Goal: Information Seeking & Learning: Learn about a topic

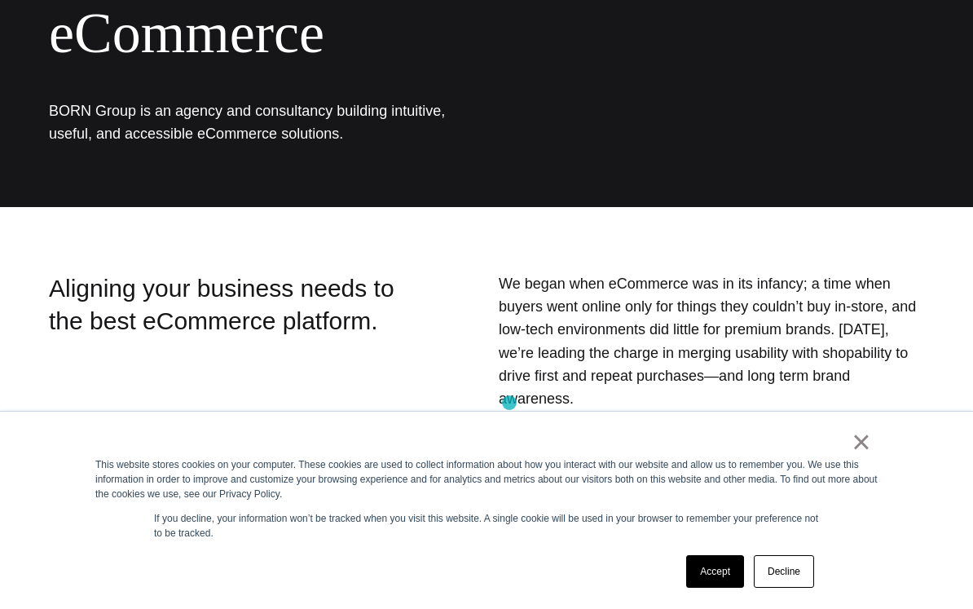
scroll to position [502, 0]
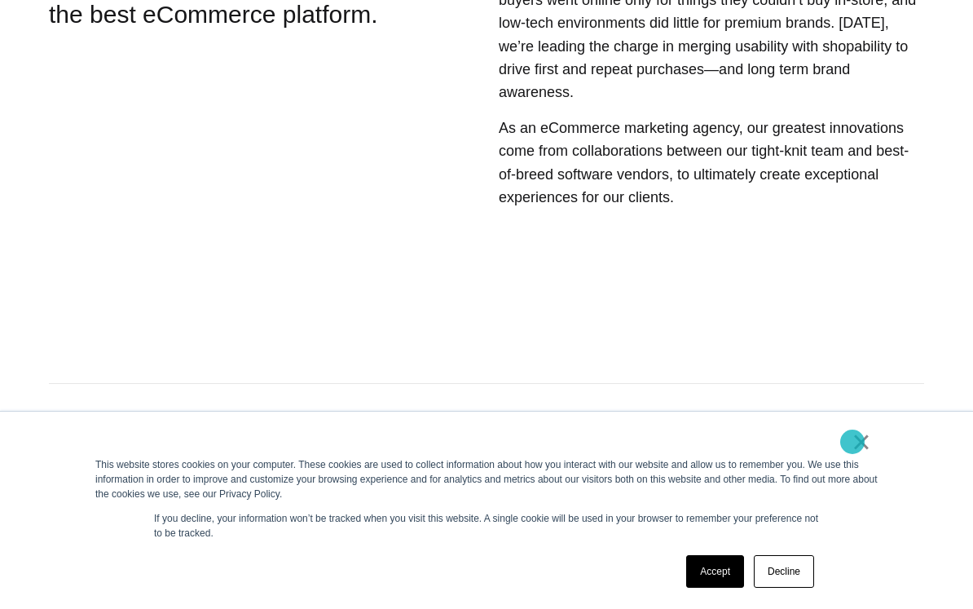
click at [852, 442] on link "×" at bounding box center [861, 441] width 20 height 15
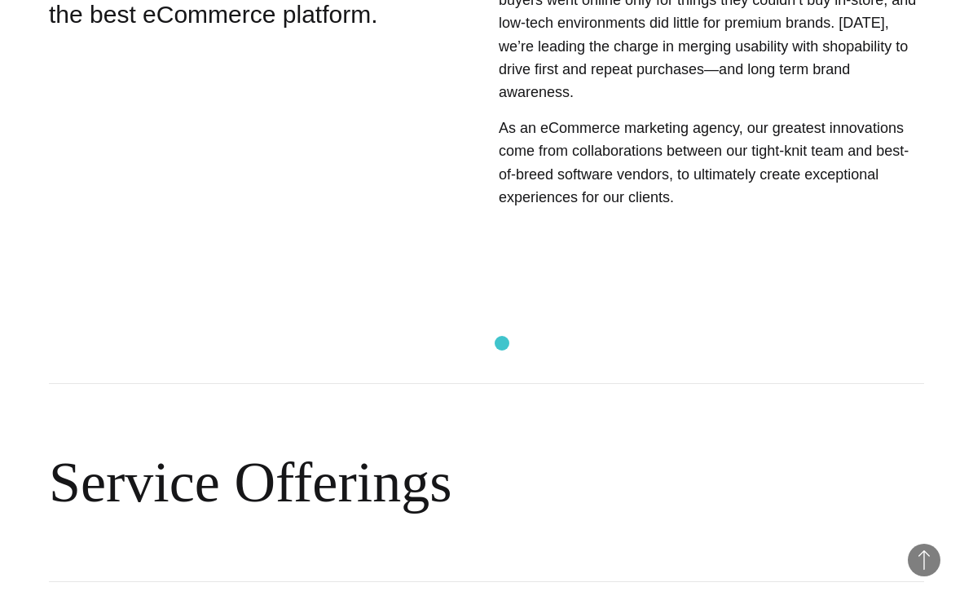
scroll to position [1084, 0]
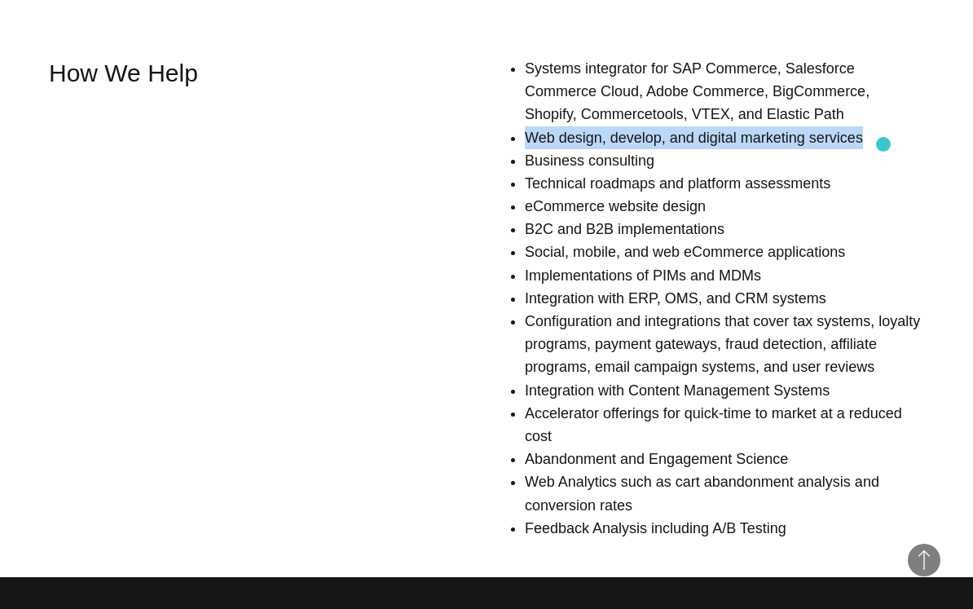
drag, startPoint x: 521, startPoint y: 142, endPoint x: 883, endPoint y: 144, distance: 361.7
click at [883, 144] on li "Web design, develop, and digital marketing services" at bounding box center [724, 137] width 399 height 23
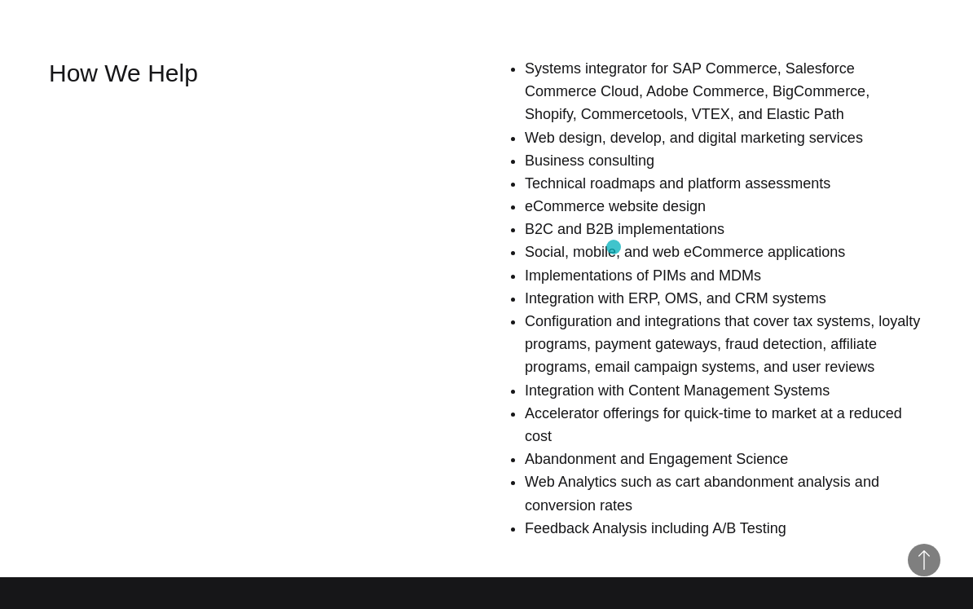
click at [613, 247] on li "Social, mobile, and web eCommerce applications" at bounding box center [724, 251] width 399 height 23
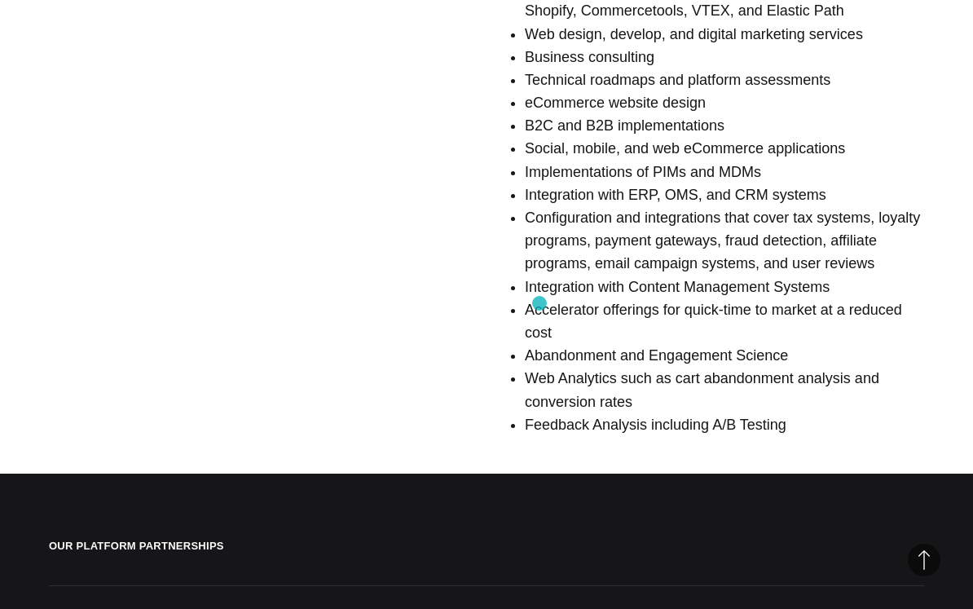
scroll to position [1190, 0]
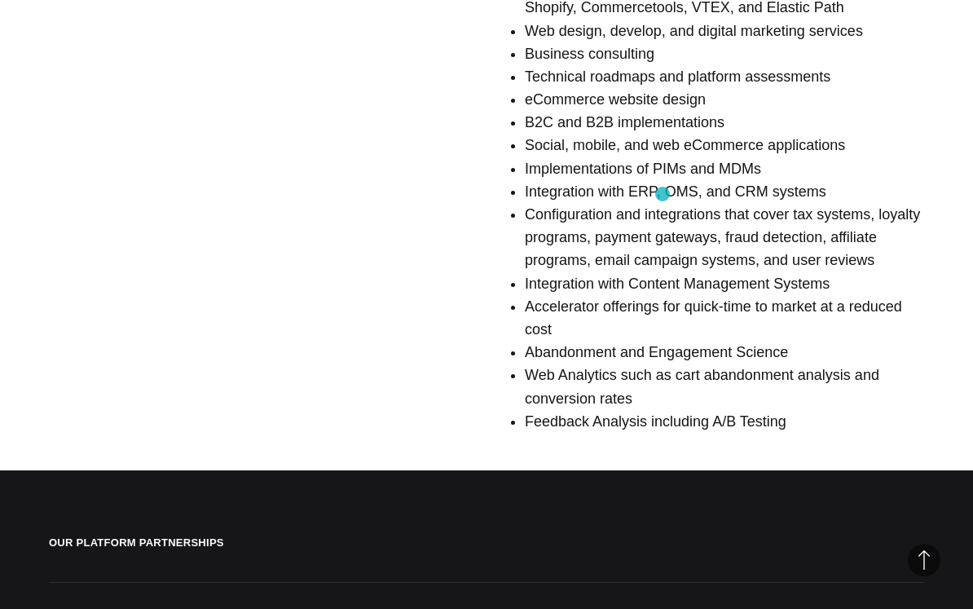
click at [655, 196] on li "Integration with ERP, OMS, and CRM systems" at bounding box center [724, 191] width 399 height 23
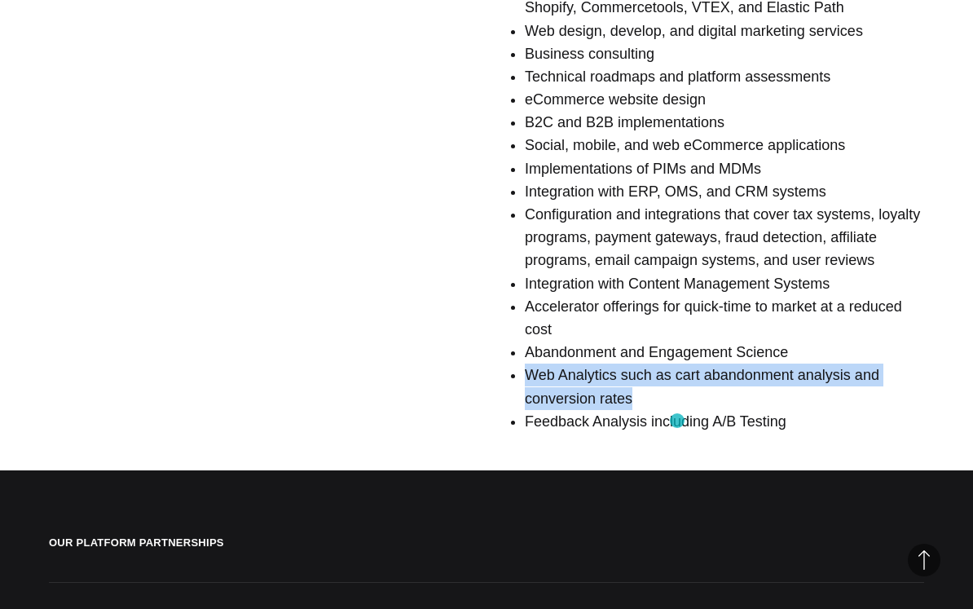
drag, startPoint x: 542, startPoint y: 402, endPoint x: 677, endPoint y: 420, distance: 136.4
click at [677, 420] on div "Systems integrator for SAP Commerce, Salesforce Commerce Cloud, Adobe Commerce,…" at bounding box center [674, 197] width 500 height 495
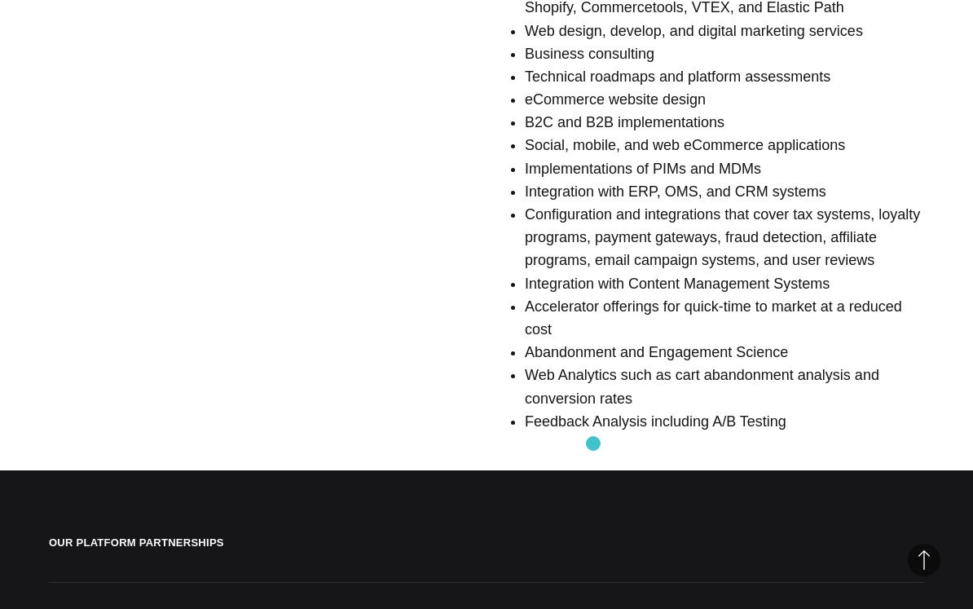
click at [593, 433] on li "Feedback Analysis including A/B Testing" at bounding box center [724, 421] width 399 height 23
click at [561, 363] on li "Abandonment and Engagement Science" at bounding box center [724, 352] width 399 height 23
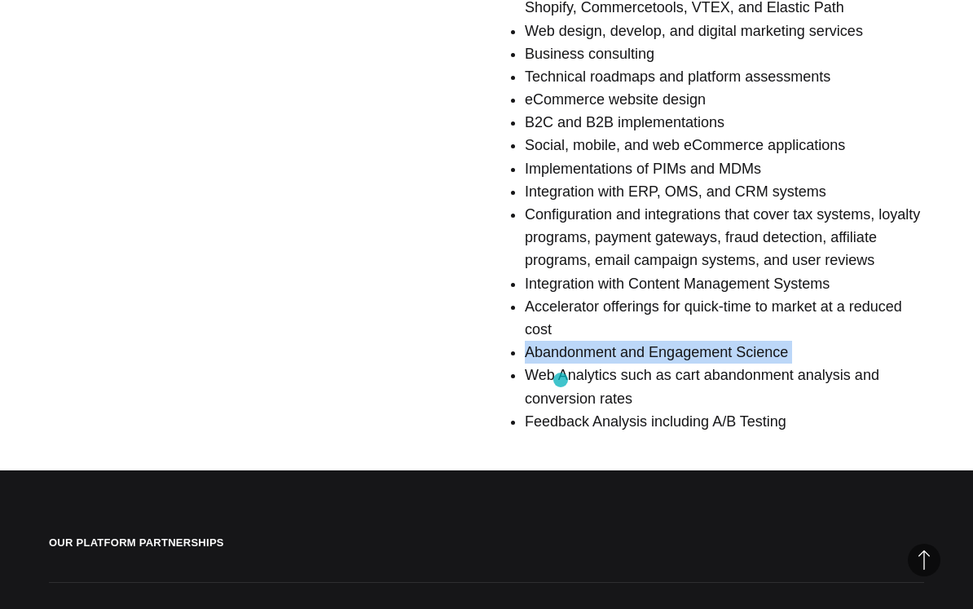
click at [561, 363] on li "Abandonment and Engagement Science" at bounding box center [724, 352] width 399 height 23
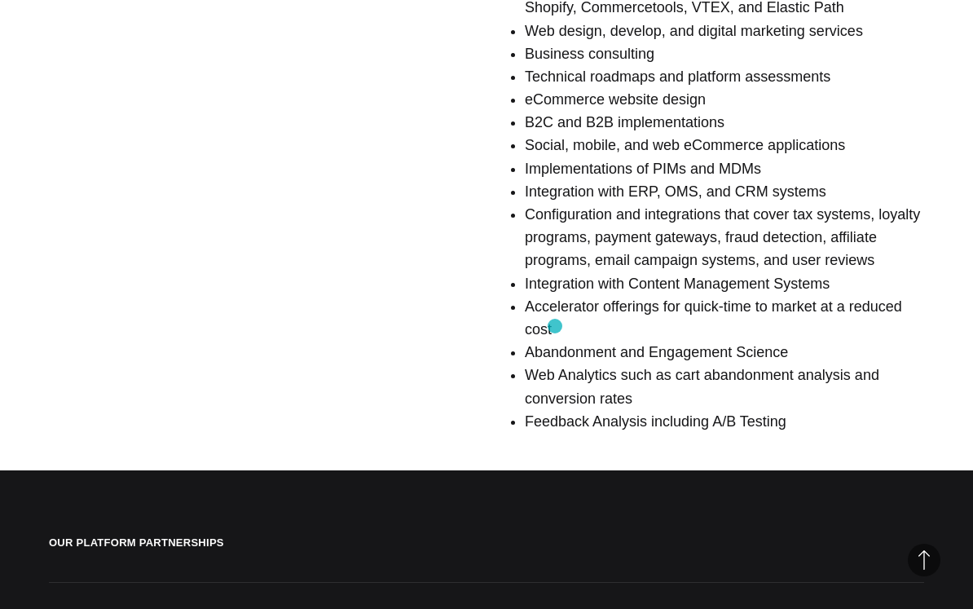
click at [555, 326] on li "Accelerator offerings for quick-time to market at a reduced cost" at bounding box center [724, 318] width 399 height 46
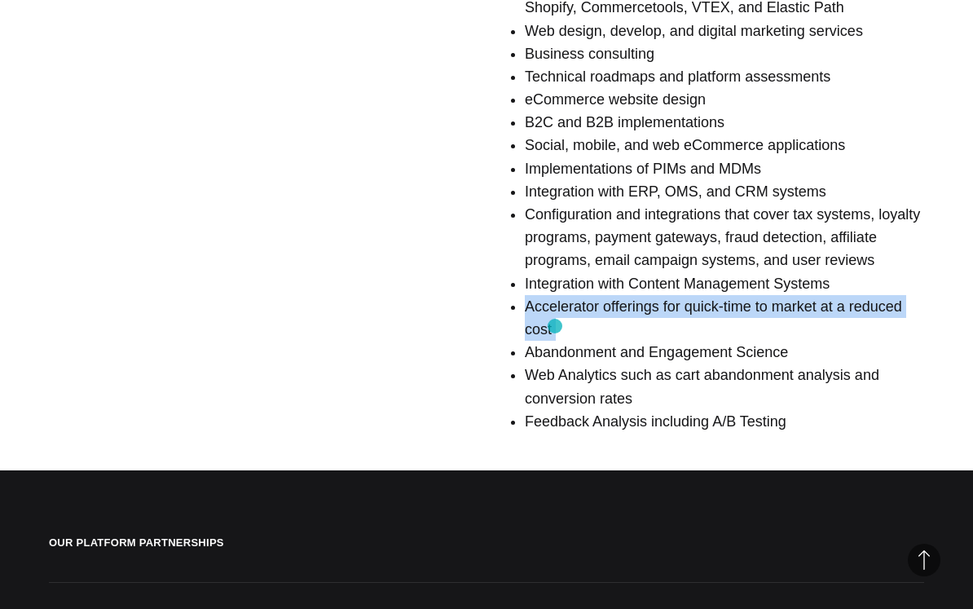
click at [555, 326] on li "Accelerator offerings for quick-time to market at a reduced cost" at bounding box center [724, 318] width 399 height 46
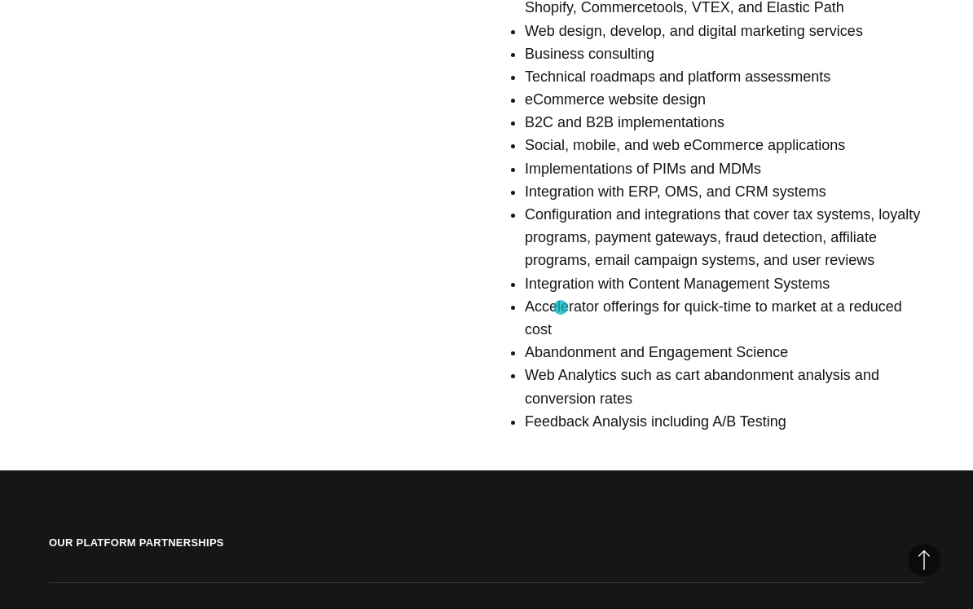
click at [562, 295] on li "Integration with Content Management Systems" at bounding box center [724, 283] width 399 height 23
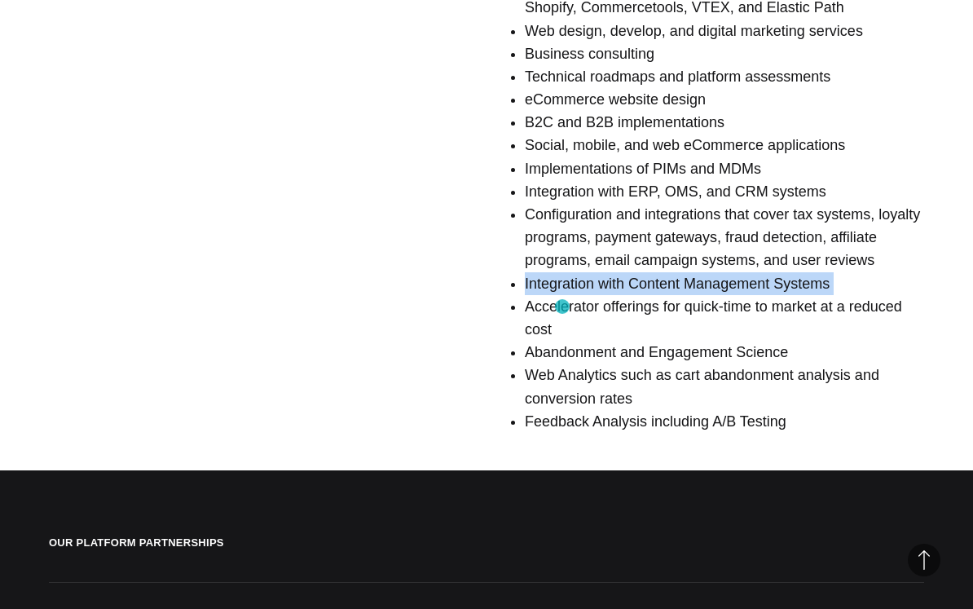
click at [562, 295] on li "Integration with Content Management Systems" at bounding box center [724, 283] width 399 height 23
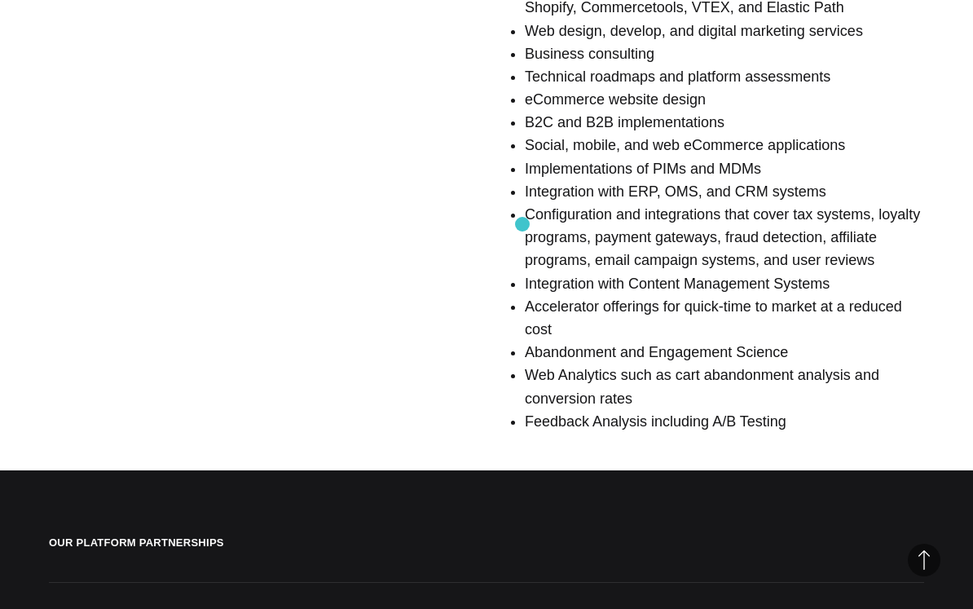
click at [520, 224] on div "Systems integrator for SAP Commerce, Salesforce Commerce Cloud, Adobe Commerce,…" at bounding box center [674, 197] width 500 height 495
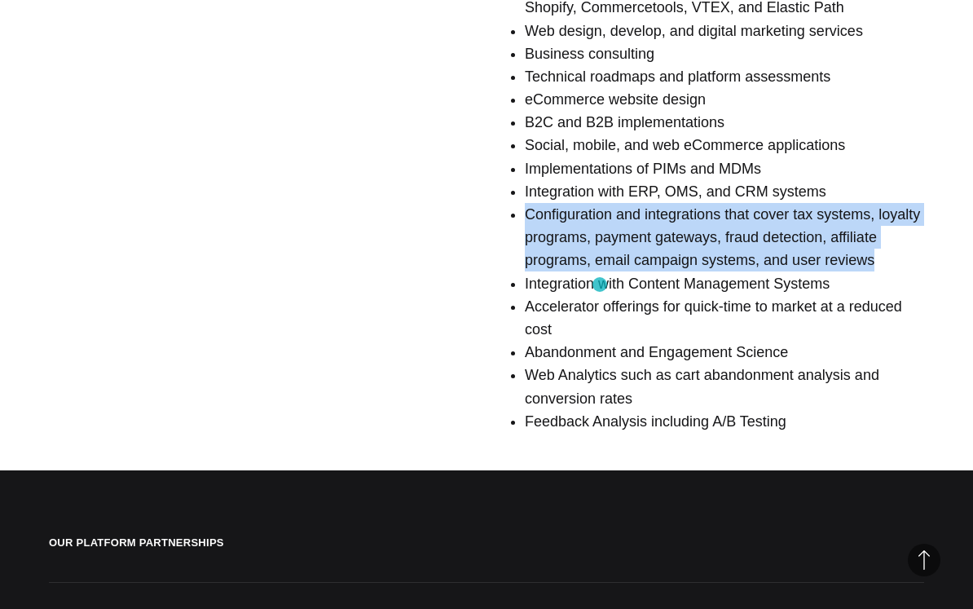
drag, startPoint x: 525, startPoint y: 210, endPoint x: 600, endPoint y: 284, distance: 105.4
click at [600, 272] on li "Configuration and integrations that cover tax systems, loyalty programs, paymen…" at bounding box center [724, 237] width 399 height 69
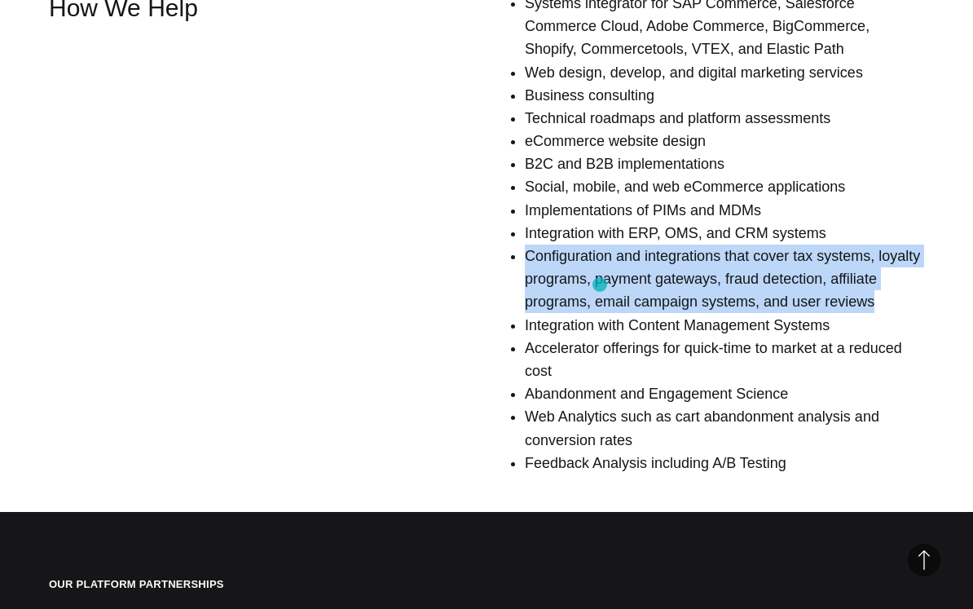
scroll to position [1146, 0]
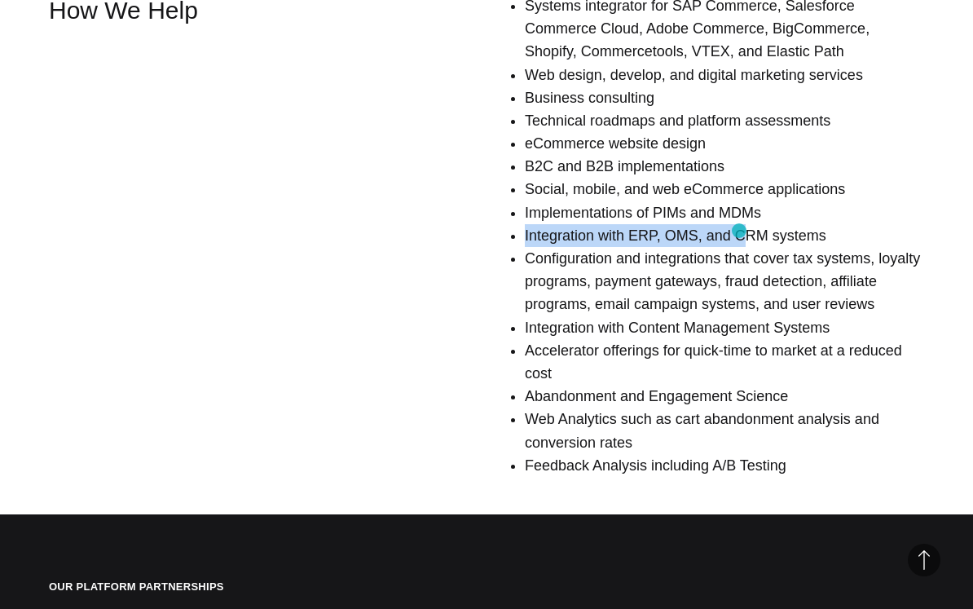
drag, startPoint x: 533, startPoint y: 229, endPoint x: 745, endPoint y: 232, distance: 211.8
click at [745, 232] on div "Systems integrator for SAP Commerce, Salesforce Commerce Cloud, Adobe Commerce,…" at bounding box center [674, 241] width 500 height 495
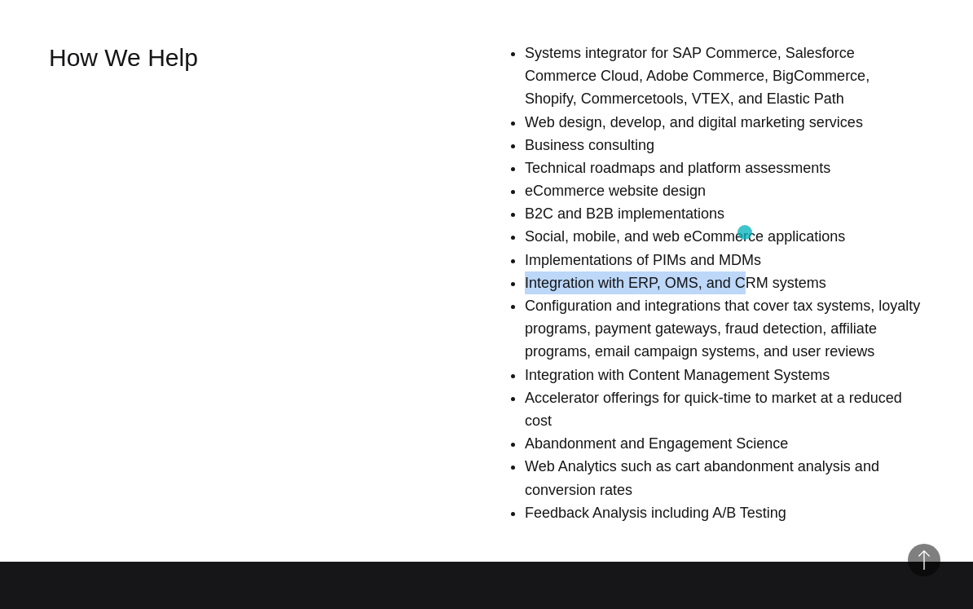
scroll to position [1098, 0]
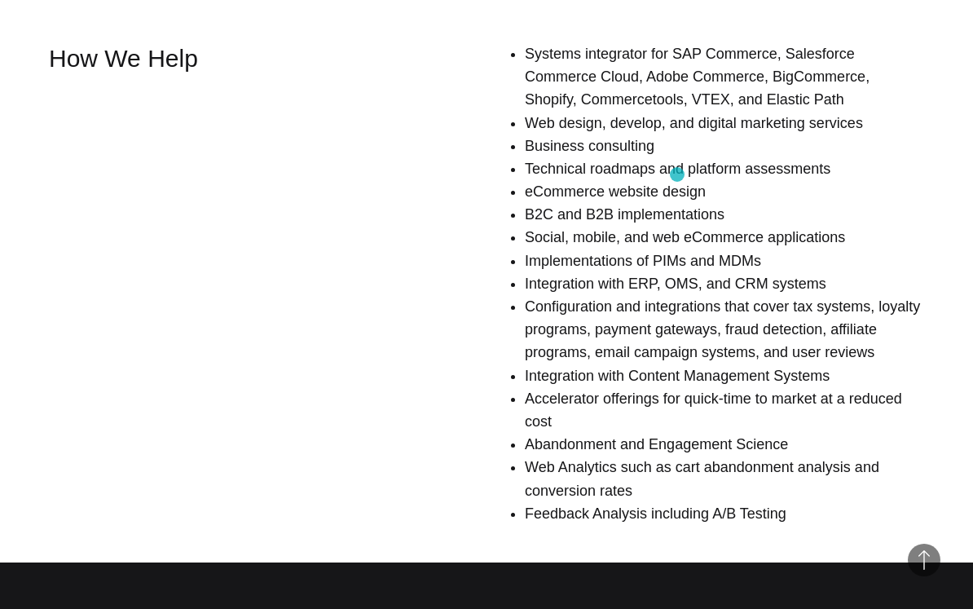
click at [682, 174] on li "Technical roadmaps and platform assessments" at bounding box center [724, 168] width 399 height 23
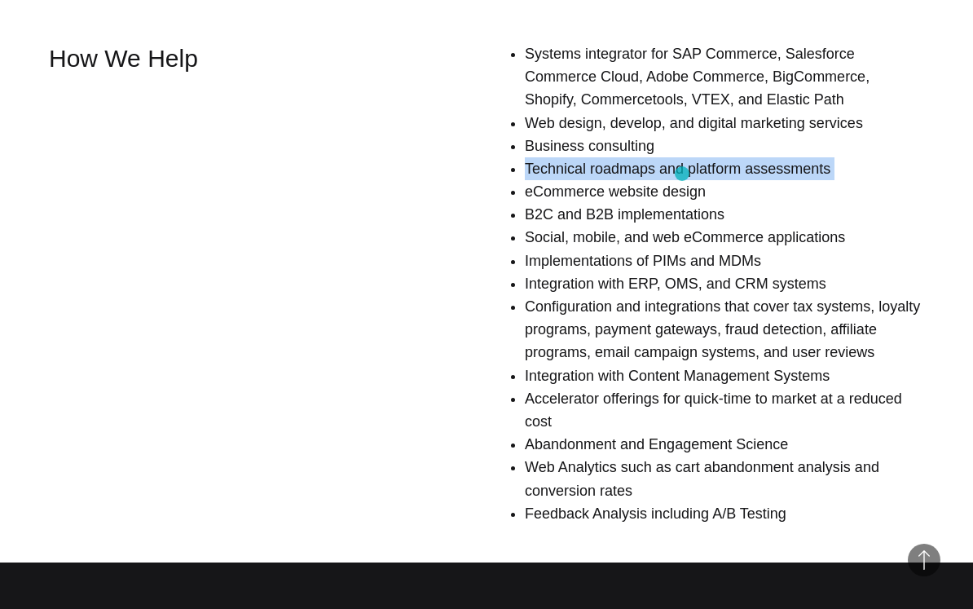
click at [682, 174] on li "Technical roadmaps and platform assessments" at bounding box center [724, 168] width 399 height 23
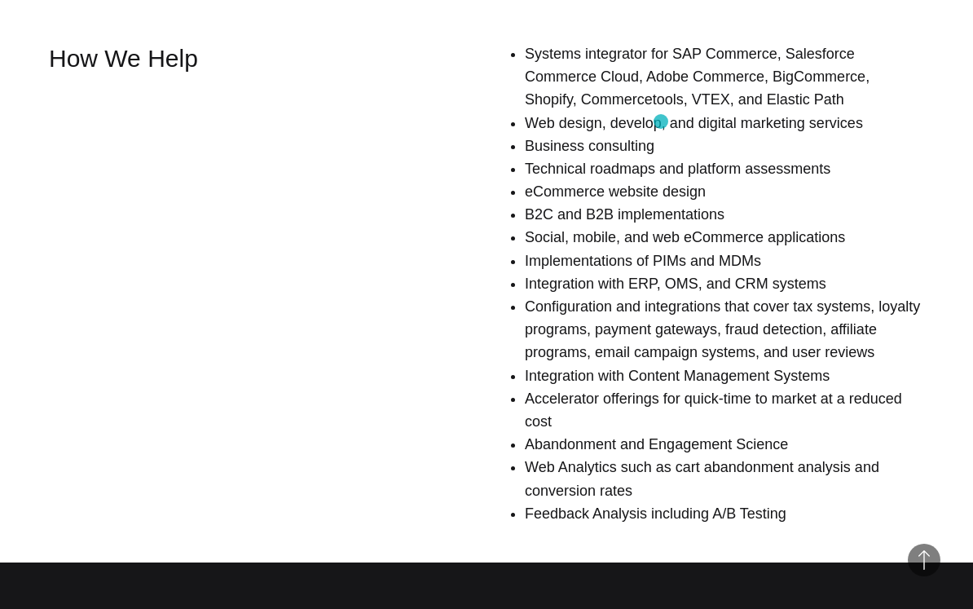
click at [661, 121] on li "Web design, develop, and digital marketing services" at bounding box center [724, 123] width 399 height 23
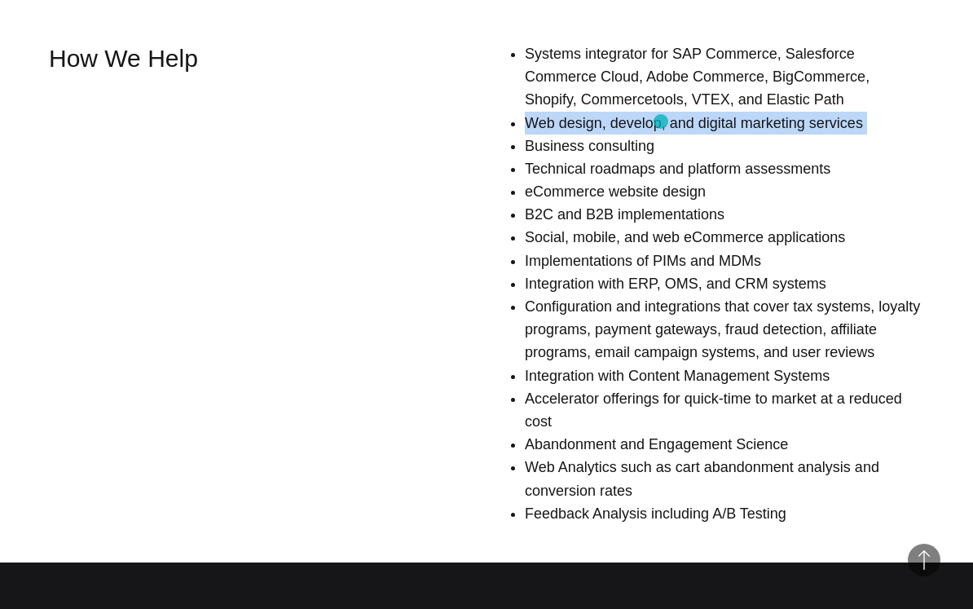
click at [661, 121] on li "Web design, develop, and digital marketing services" at bounding box center [724, 123] width 399 height 23
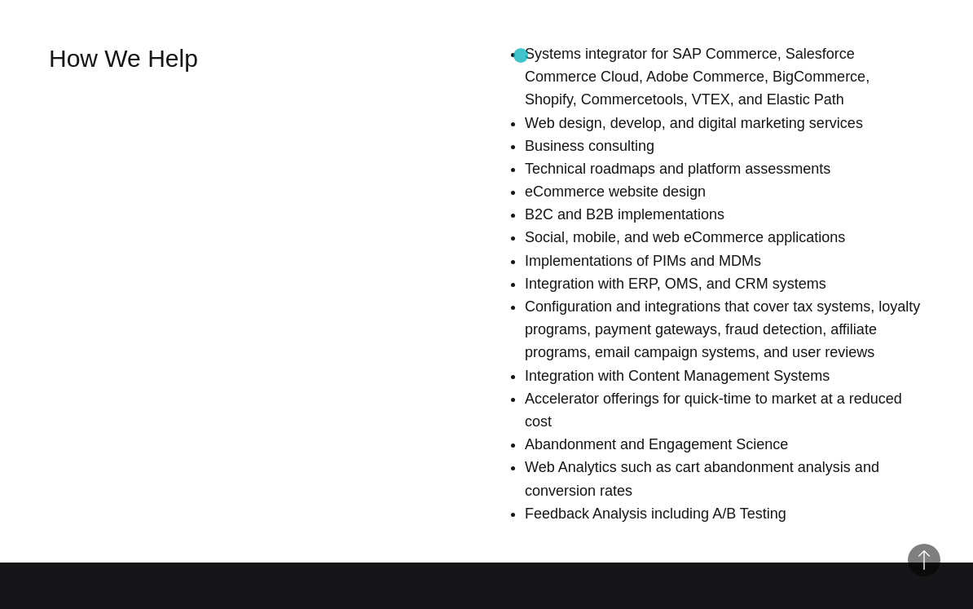
click at [521, 55] on div "Systems integrator for SAP Commerce, Salesforce Commerce Cloud, Adobe Commerce,…" at bounding box center [674, 289] width 500 height 495
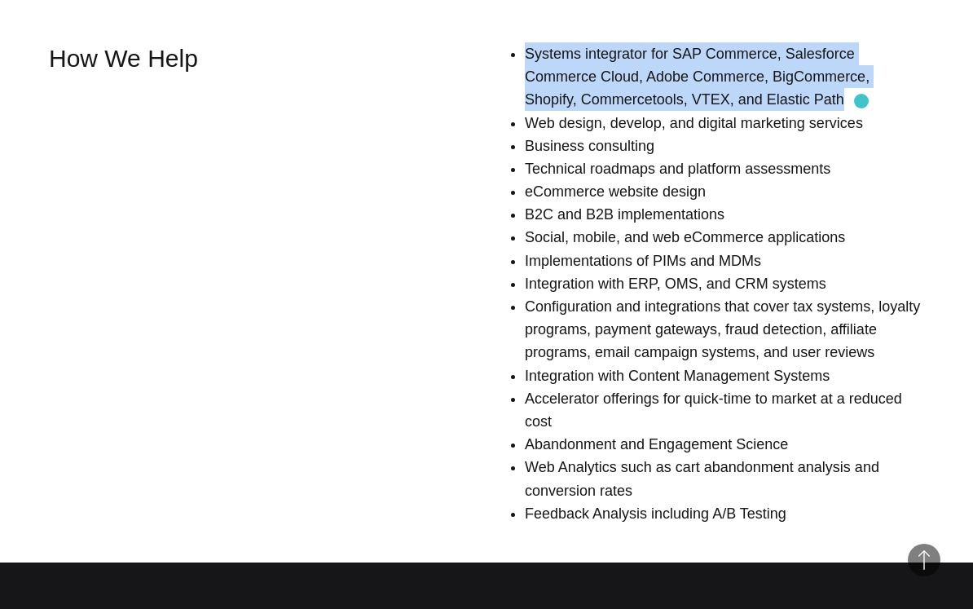
drag, startPoint x: 528, startPoint y: 54, endPoint x: 862, endPoint y: 101, distance: 337.4
click at [862, 101] on div "Systems integrator for SAP Commerce, Salesforce Commerce Cloud, Adobe Commerce,…" at bounding box center [674, 289] width 500 height 495
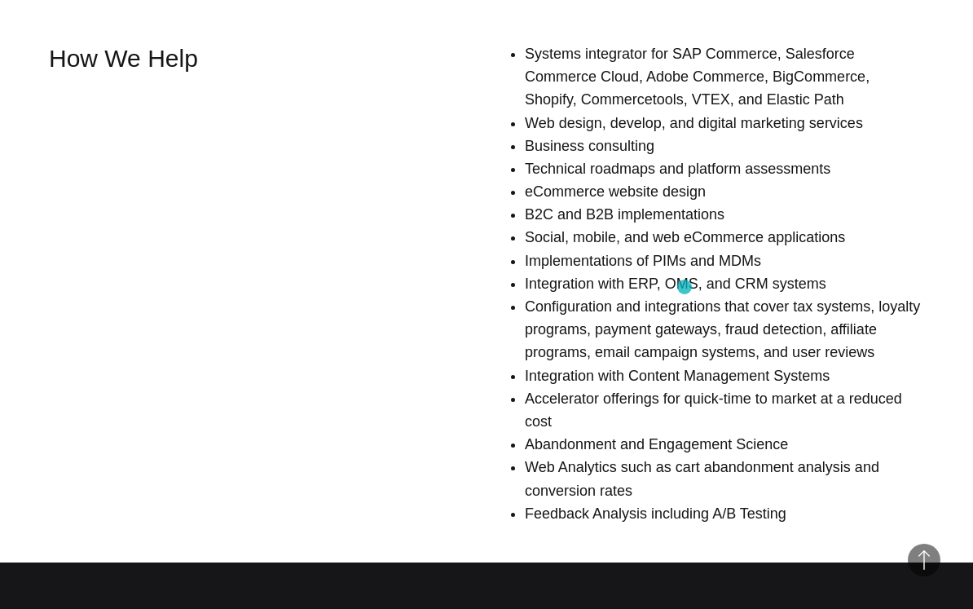
click at [684, 287] on li "Integration with ERP, OMS, and CRM systems" at bounding box center [724, 283] width 399 height 23
click at [600, 348] on li "Configuration and integrations that cover tax systems, loyalty programs, paymen…" at bounding box center [724, 329] width 399 height 69
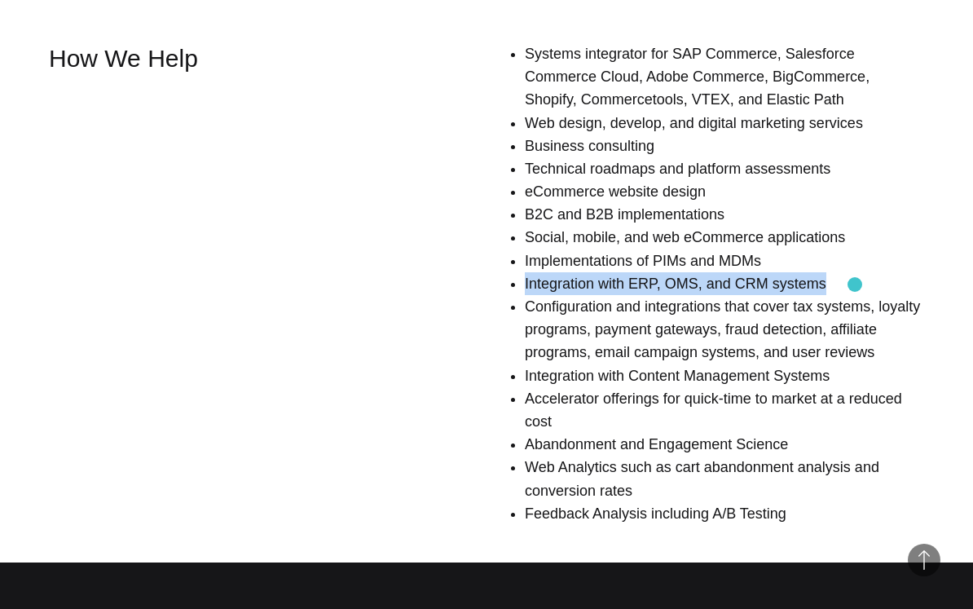
drag, startPoint x: 523, startPoint y: 284, endPoint x: 855, endPoint y: 284, distance: 331.6
click at [855, 284] on li "Integration with ERP, OMS, and CRM systems" at bounding box center [724, 283] width 399 height 23
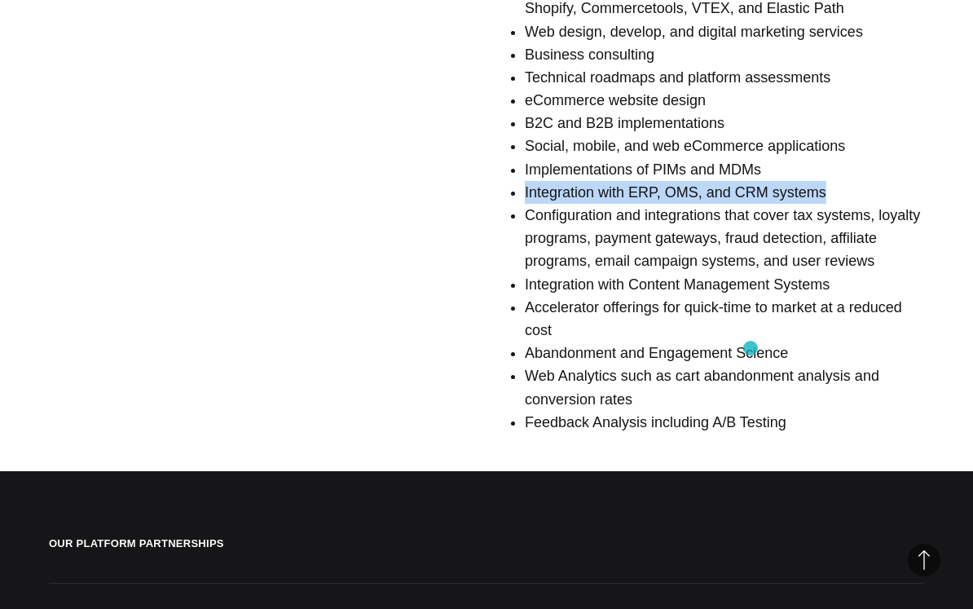
scroll to position [1190, 0]
